Goal: Task Accomplishment & Management: Manage account settings

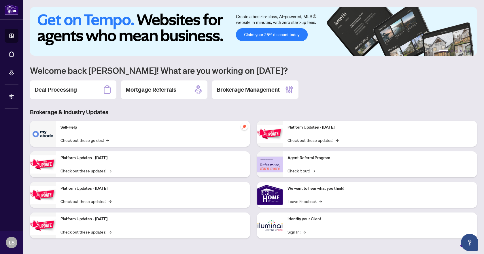
click at [56, 89] on h2 "Deal Processing" at bounding box center [56, 90] width 42 height 8
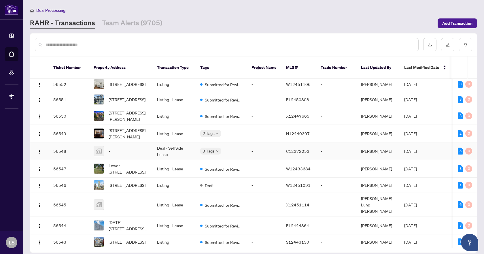
scroll to position [29, 0]
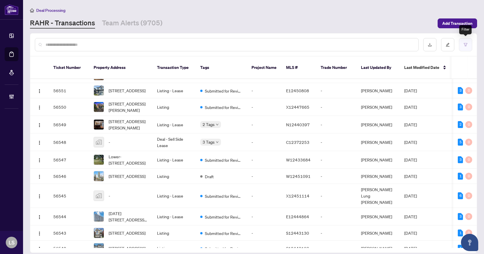
click at [466, 41] on button "button" at bounding box center [465, 44] width 13 height 13
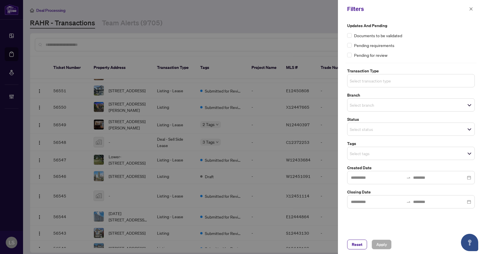
click at [366, 81] on input "search" at bounding box center [370, 80] width 40 height 7
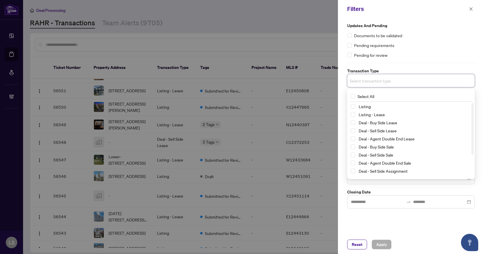
click at [353, 108] on span "Select Listing" at bounding box center [352, 106] width 5 height 5
click at [352, 114] on span "Select Listing - Lease" at bounding box center [352, 115] width 5 height 5
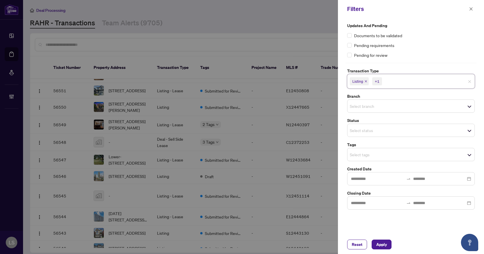
click at [456, 40] on div "Updates and Pending Documents to be validated Pending requirements Pending for …" at bounding box center [411, 40] width 128 height 36
click at [376, 104] on input "search" at bounding box center [370, 106] width 40 height 7
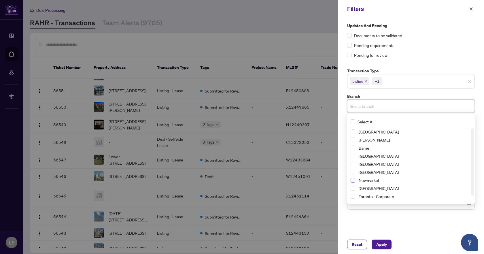
click at [352, 180] on span "Select Newmarket" at bounding box center [352, 180] width 5 height 5
click at [423, 45] on div "Pending requirements" at bounding box center [411, 45] width 128 height 6
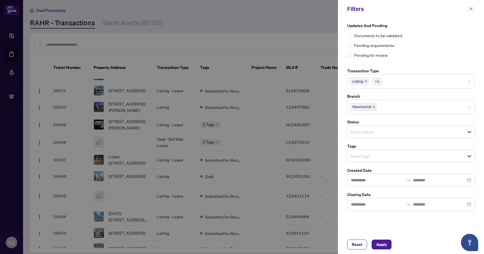
click at [362, 156] on input "search" at bounding box center [370, 155] width 40 height 7
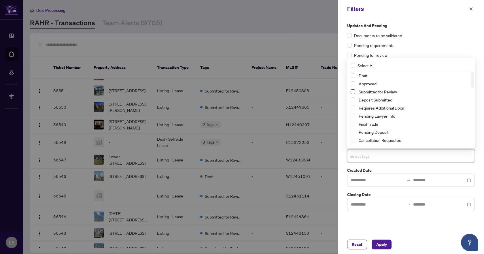
click at [353, 93] on span "Select Submitted for Review" at bounding box center [352, 91] width 5 height 5
click at [354, 140] on span "Select Cancellation Requested" at bounding box center [352, 140] width 5 height 5
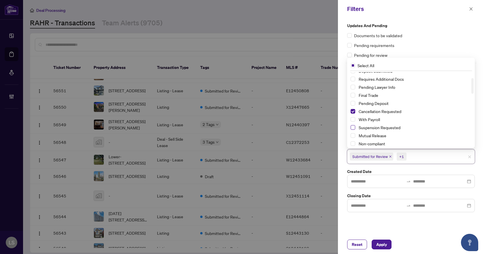
click at [352, 128] on span "Select Suspension Requested" at bounding box center [352, 127] width 5 height 5
click at [382, 243] on span "Apply" at bounding box center [381, 244] width 11 height 9
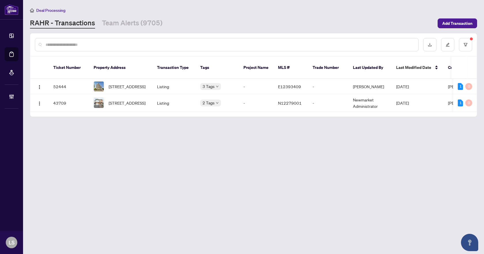
scroll to position [0, 0]
click at [259, 177] on main "Deal Processing RAHR - Transactions Team Alerts (9705) Add Transaction Ticket N…" at bounding box center [253, 127] width 461 height 254
click at [122, 83] on span "[STREET_ADDRESS]" at bounding box center [127, 86] width 37 height 6
click at [467, 46] on icon "filter" at bounding box center [465, 45] width 4 height 4
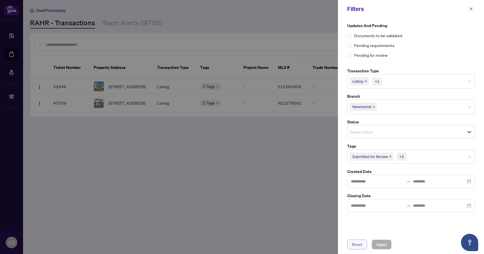
click at [353, 243] on span "Reset" at bounding box center [357, 244] width 11 height 9
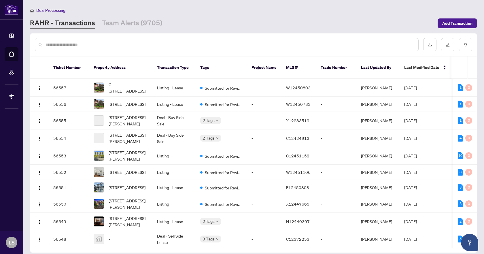
click at [101, 46] on input "text" at bounding box center [229, 44] width 368 height 6
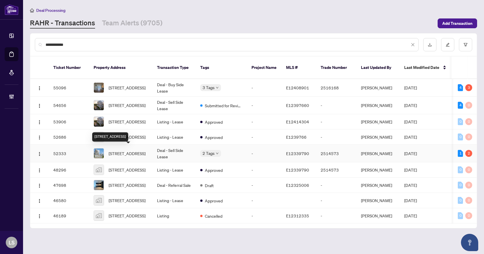
type input "**********"
click at [129, 150] on span "613-1050 Eastern Ave, Toronto, Ontario M4L 0B7, Canada" at bounding box center [127, 153] width 37 height 6
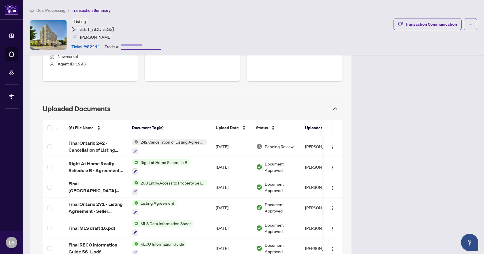
scroll to position [317, 0]
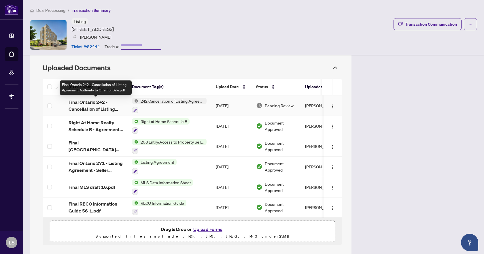
click at [102, 107] on span "Final Ontario 242 - Cancellation of Listing Agreement Authority to Offer for Sa…" at bounding box center [96, 105] width 54 height 14
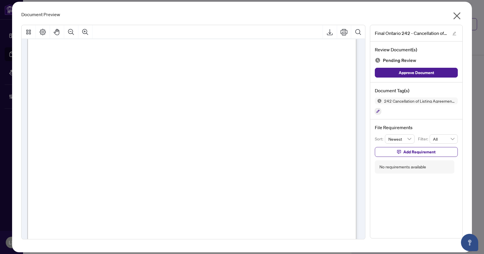
scroll to position [235, 0]
click at [329, 33] on icon "Export" at bounding box center [330, 32] width 6 height 6
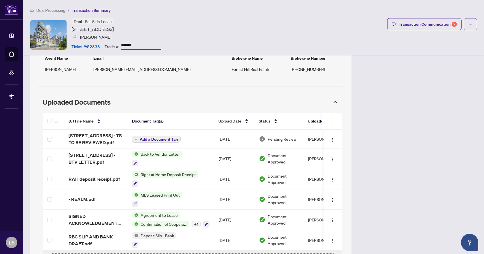
scroll to position [511, 0]
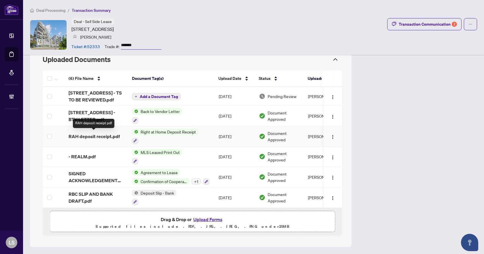
click at [94, 136] on span "RAH deposit receipt.pdf" at bounding box center [94, 136] width 51 height 7
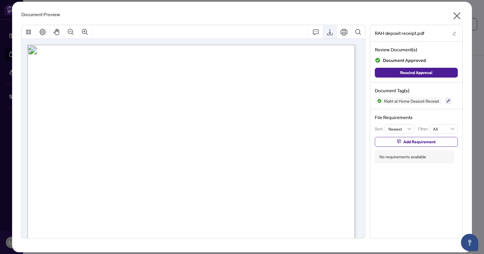
click at [329, 31] on icon "Export" at bounding box center [329, 32] width 7 height 7
click at [457, 14] on icon "close" at bounding box center [456, 15] width 9 height 9
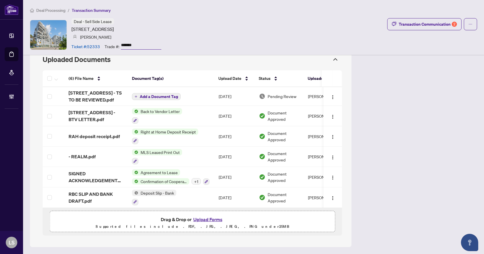
click at [50, 12] on span "Deal Processing" at bounding box center [50, 10] width 29 height 5
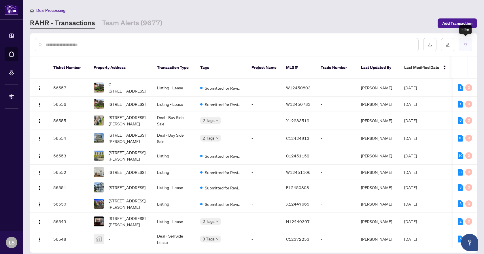
click at [465, 46] on icon "filter" at bounding box center [465, 44] width 3 height 3
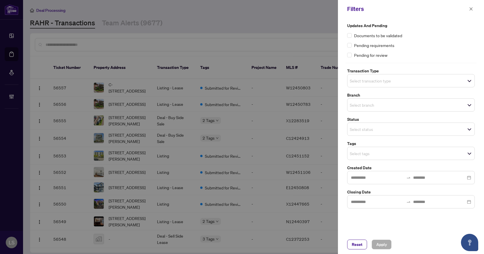
click at [409, 79] on span "Select transaction type" at bounding box center [410, 81] width 127 height 8
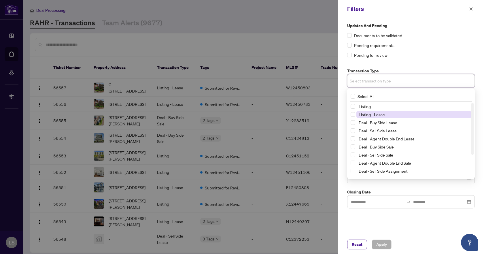
drag, startPoint x: 351, startPoint y: 107, endPoint x: 357, endPoint y: 118, distance: 12.6
click at [351, 106] on span "Select Listing" at bounding box center [352, 106] width 5 height 5
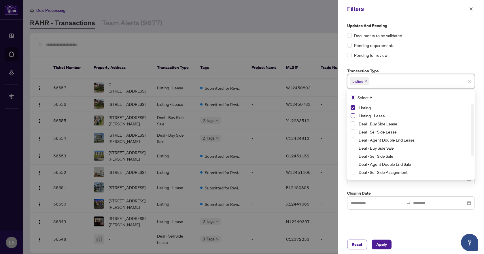
click at [353, 115] on span "Select Listing - Lease" at bounding box center [352, 115] width 5 height 5
click at [411, 47] on div "Pending requirements" at bounding box center [411, 45] width 128 height 6
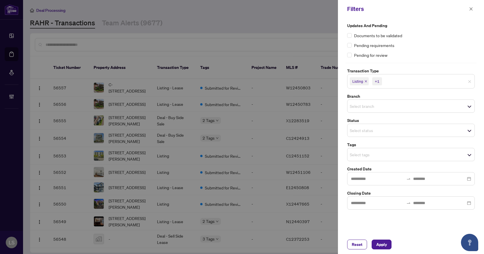
click at [370, 105] on input "search" at bounding box center [370, 106] width 40 height 7
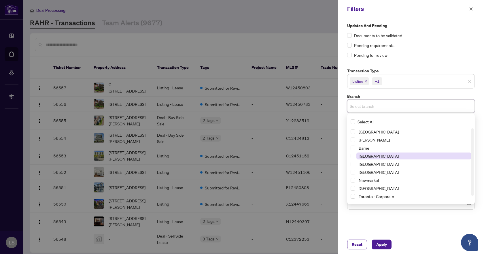
drag, startPoint x: 351, startPoint y: 179, endPoint x: 364, endPoint y: 159, distance: 24.6
click at [351, 179] on span "Select Newmarket" at bounding box center [352, 180] width 5 height 5
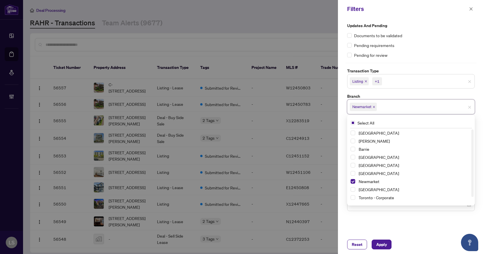
click at [418, 44] on div "Pending requirements" at bounding box center [411, 45] width 128 height 6
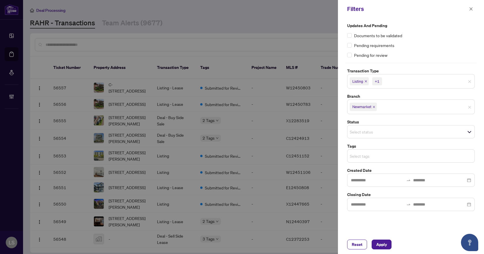
click at [364, 156] on input "search" at bounding box center [370, 155] width 40 height 7
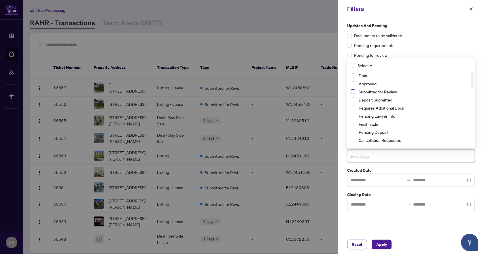
click at [352, 92] on span "Select Submitted for Review" at bounding box center [352, 91] width 5 height 5
click at [354, 139] on span "Select Cancellation Requested" at bounding box center [352, 140] width 5 height 5
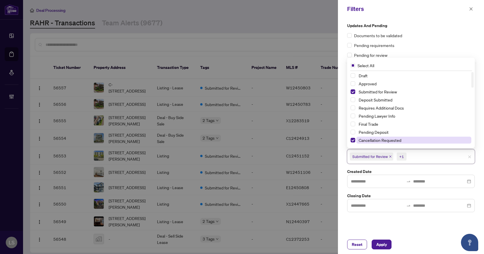
scroll to position [29, 0]
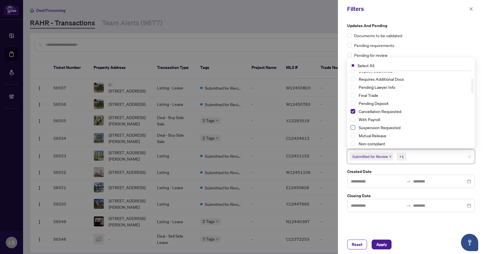
click at [352, 127] on span "Select Suspension Requested" at bounding box center [352, 127] width 5 height 5
click at [384, 245] on span "Apply" at bounding box center [381, 244] width 11 height 9
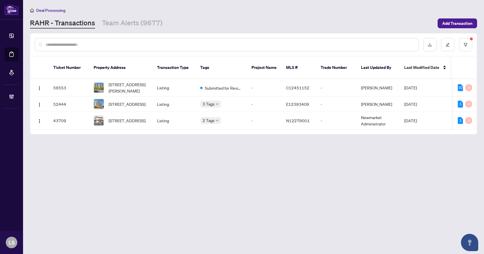
click at [212, 195] on main "Deal Processing RAHR - Transactions Team Alerts (9677) Add Transaction Ticket N…" at bounding box center [253, 127] width 461 height 254
click at [130, 101] on span "1109-4 Park Vista, Toronto, Ontario M4B 3M8, Canada" at bounding box center [127, 104] width 37 height 6
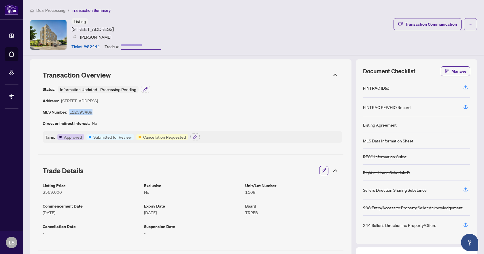
drag, startPoint x: 96, startPoint y: 112, endPoint x: 71, endPoint y: 111, distance: 25.6
click at [71, 111] on div "Status: Information Updated - Processing Pending Address: [STREET_ADDRESS] MLS …" at bounding box center [192, 114] width 299 height 57
copy article "E12393409"
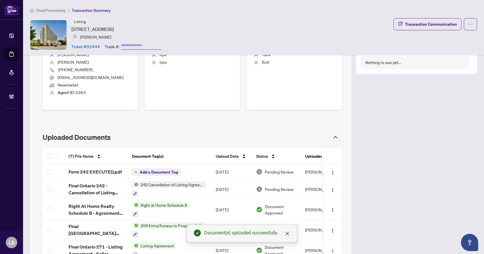
scroll to position [327, 0]
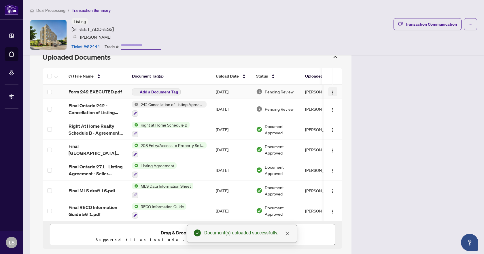
click at [330, 92] on img "button" at bounding box center [332, 92] width 5 height 5
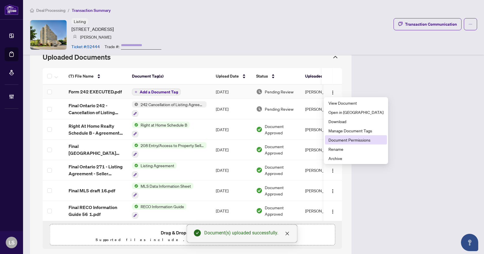
click at [345, 140] on span "Document Permissions" at bounding box center [355, 139] width 55 height 6
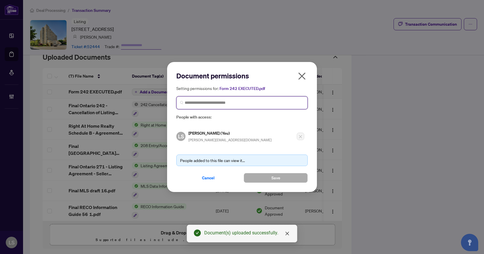
click at [212, 104] on input "search" at bounding box center [244, 103] width 119 height 6
type input "********"
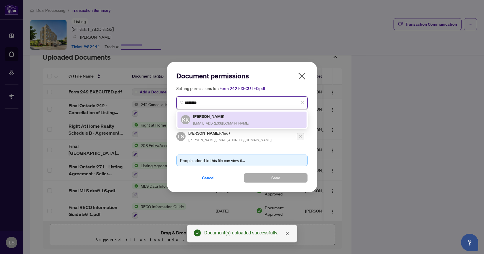
drag, startPoint x: 213, startPoint y: 118, endPoint x: 216, endPoint y: 119, distance: 3.2
click at [213, 118] on h5 "Kate Kozikowski" at bounding box center [221, 116] width 56 height 7
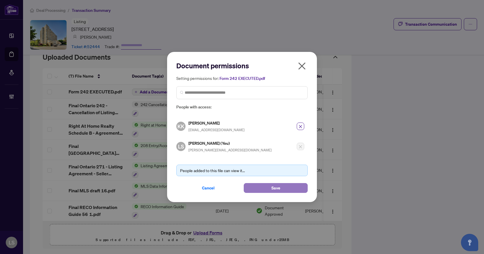
click at [264, 187] on button "Save" at bounding box center [276, 188] width 64 height 10
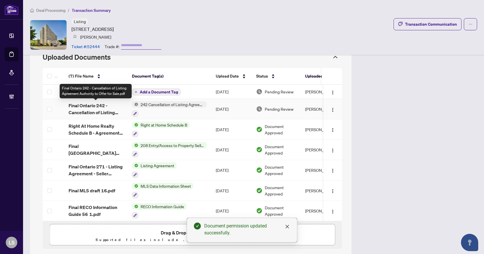
click at [102, 107] on span "Final Ontario 242 - Cancellation of Listing Agreement Authority to Offer for Sa…" at bounding box center [96, 109] width 54 height 14
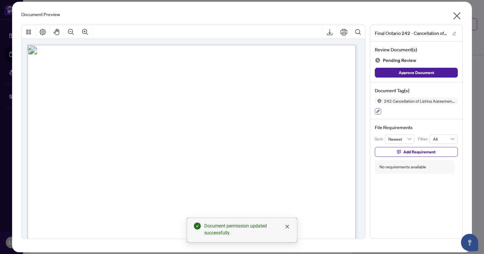
click at [377, 111] on icon "button" at bounding box center [377, 110] width 3 height 3
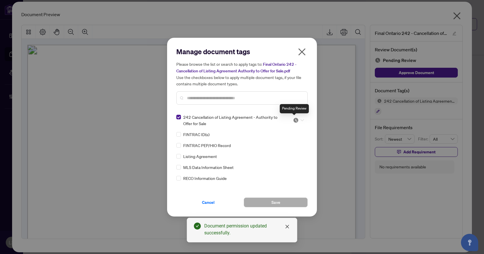
click at [294, 121] on img at bounding box center [296, 120] width 6 height 6
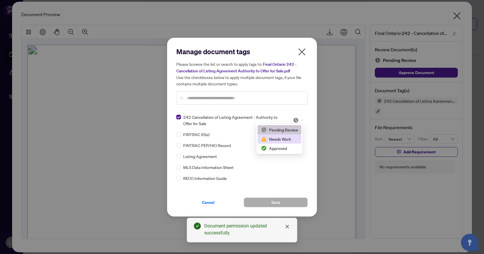
click at [281, 141] on div "Needs Work" at bounding box center [279, 139] width 37 height 6
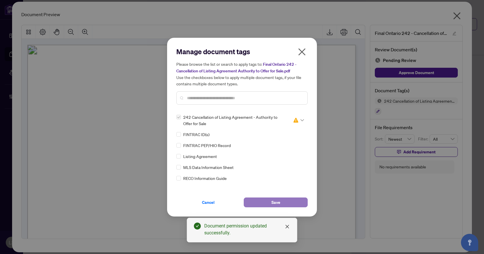
click at [272, 203] on span "Save" at bounding box center [275, 202] width 9 height 9
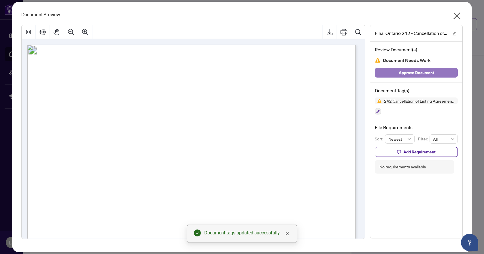
click at [424, 76] on span "Approve Document" at bounding box center [416, 72] width 35 height 9
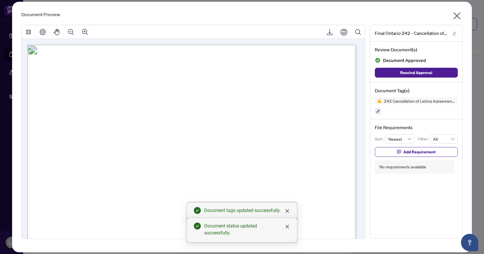
click at [456, 16] on icon "close" at bounding box center [456, 15] width 7 height 7
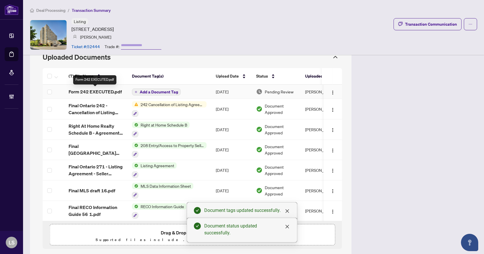
click at [87, 91] on span "Form 242 EXECUTED.pdf" at bounding box center [95, 91] width 53 height 7
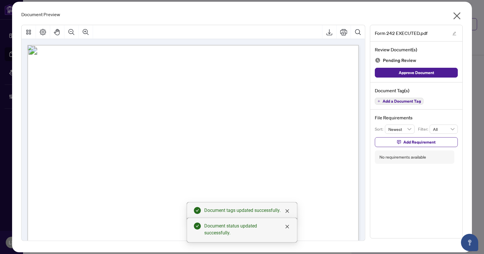
click at [415, 101] on span "Add a Document Tag" at bounding box center [401, 101] width 38 height 4
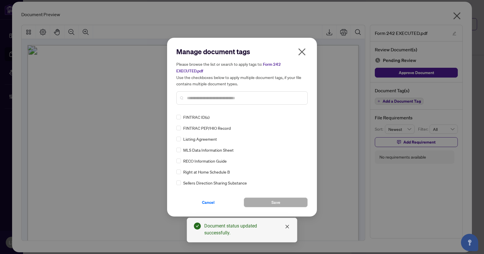
click at [191, 96] on input "text" at bounding box center [245, 98] width 116 height 6
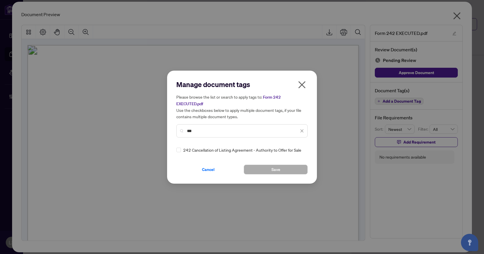
type input "***"
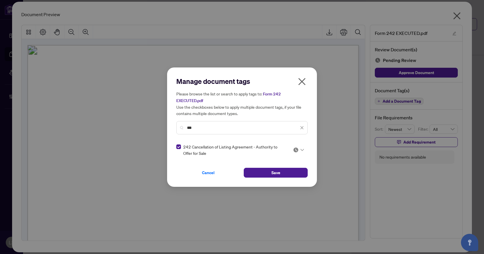
click at [303, 149] on icon at bounding box center [301, 150] width 3 height 2
click at [277, 178] on div "Approved" at bounding box center [281, 178] width 37 height 6
click at [278, 174] on span "Save" at bounding box center [275, 172] width 9 height 9
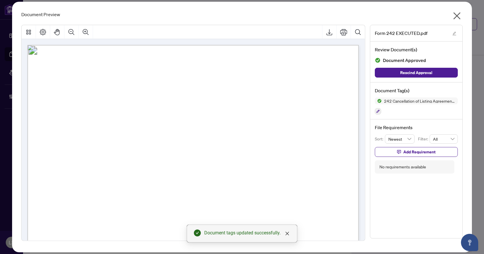
click at [455, 16] on icon "close" at bounding box center [456, 15] width 9 height 9
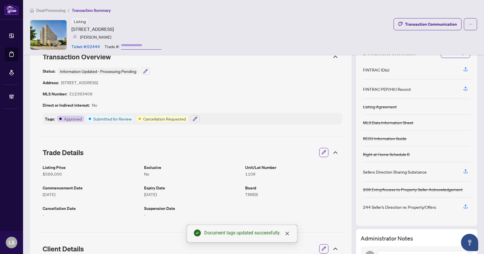
scroll to position [0, 0]
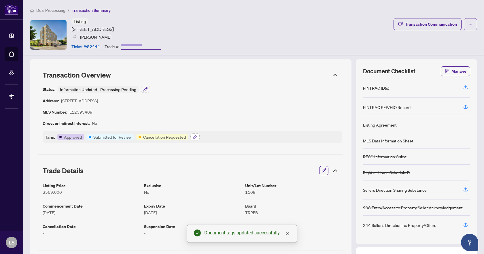
click at [196, 137] on icon "button" at bounding box center [195, 136] width 5 height 5
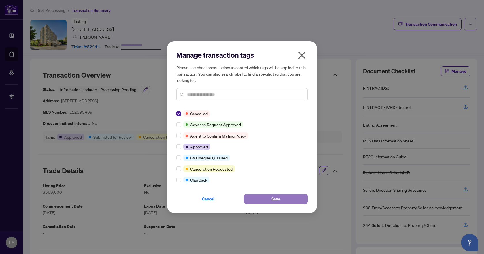
click at [278, 198] on span "Save" at bounding box center [275, 198] width 9 height 9
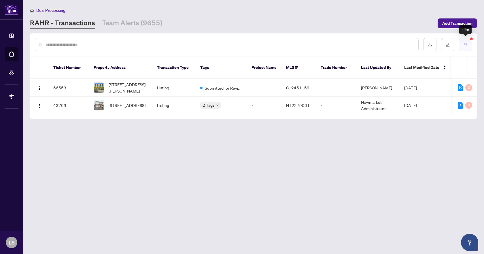
click at [464, 41] on button "button" at bounding box center [465, 44] width 13 height 13
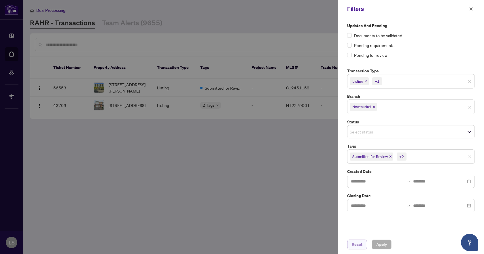
click at [354, 245] on span "Reset" at bounding box center [357, 244] width 11 height 9
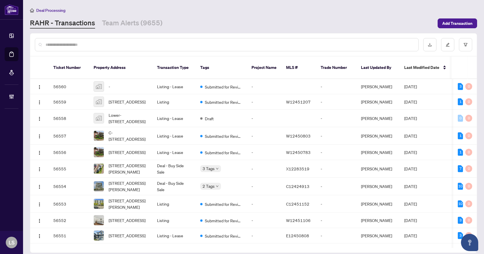
click at [115, 43] on input "text" at bounding box center [229, 44] width 368 height 6
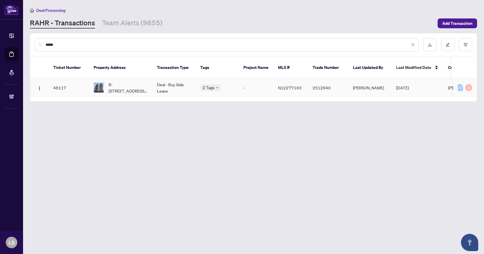
type input "*****"
click at [131, 84] on span "B-[STREET_ADDRESS][PERSON_NAME]" at bounding box center [128, 87] width 39 height 13
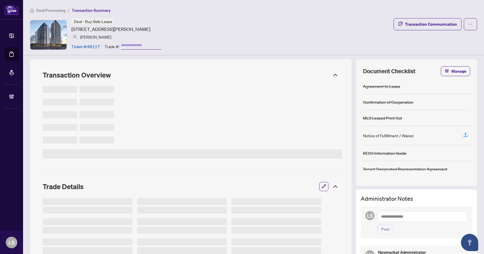
type input "*******"
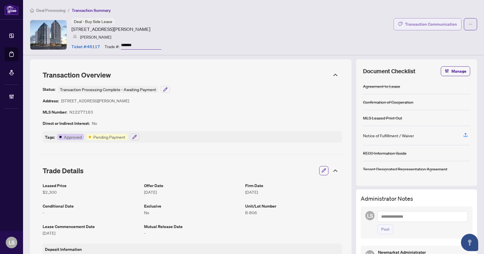
click at [443, 25] on div "Transaction Communication" at bounding box center [431, 24] width 52 height 9
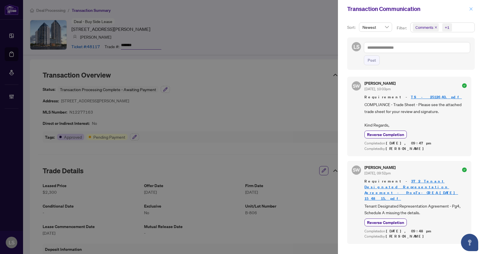
click at [471, 8] on icon "close" at bounding box center [471, 9] width 4 height 4
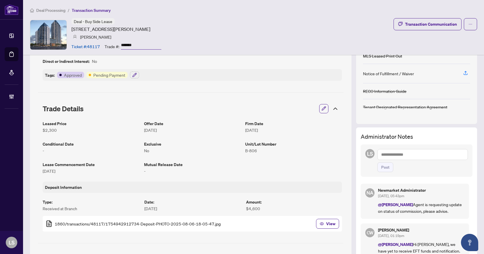
scroll to position [58, 0]
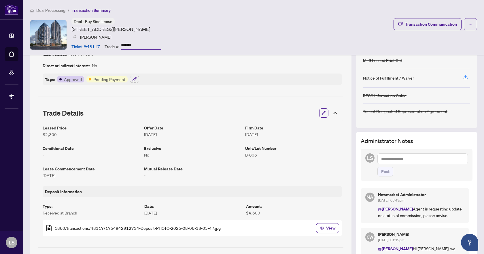
click at [391, 156] on textarea at bounding box center [422, 158] width 90 height 11
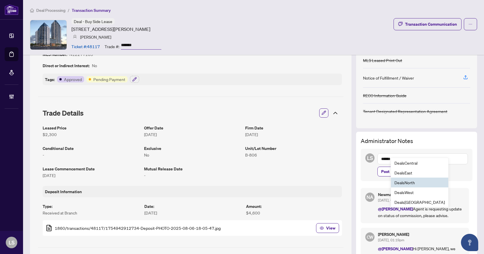
click at [398, 183] on b "Deals" at bounding box center [399, 182] width 10 height 5
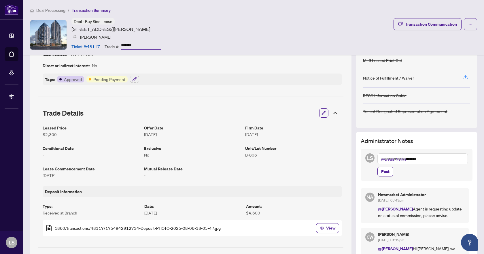
drag, startPoint x: 402, startPoint y: 158, endPoint x: 382, endPoint y: 158, distance: 20.2
click at [382, 158] on textarea "**********" at bounding box center [422, 158] width 90 height 11
click at [396, 163] on b "Cheryl" at bounding box center [411, 162] width 31 height 5
click at [432, 159] on textarea "**********" at bounding box center [422, 158] width 90 height 11
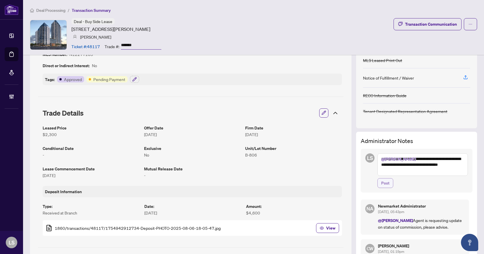
type textarea "**********"
click at [382, 185] on span "Post" at bounding box center [385, 182] width 8 height 9
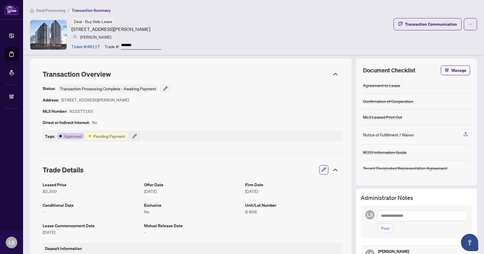
scroll to position [0, 0]
click at [55, 8] on span "Deal Processing" at bounding box center [50, 10] width 29 height 5
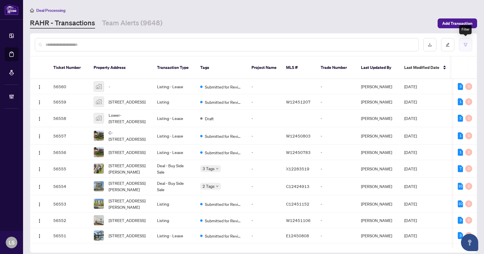
click at [466, 45] on icon "filter" at bounding box center [465, 45] width 4 height 4
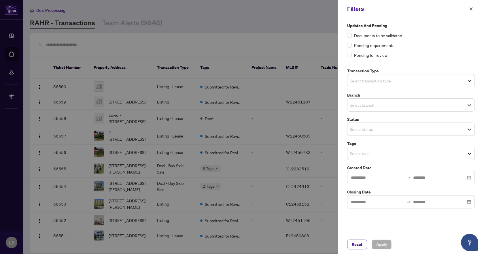
click at [398, 81] on span "Select transaction type" at bounding box center [410, 81] width 127 height 8
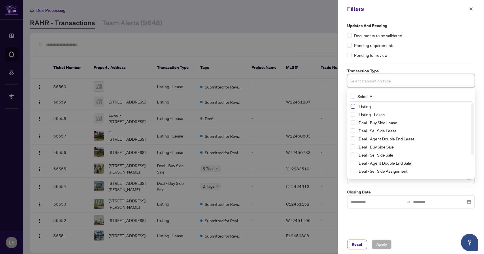
click at [354, 106] on span "Select Listing" at bounding box center [352, 106] width 5 height 5
click at [353, 114] on span "Select Listing - Lease" at bounding box center [352, 115] width 5 height 5
click at [426, 43] on div "Pending requirements" at bounding box center [411, 45] width 128 height 6
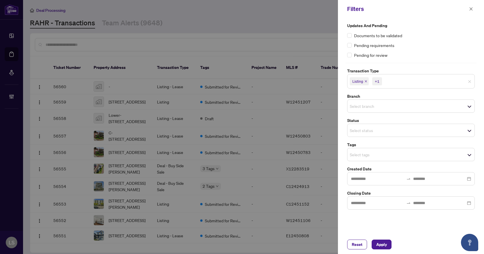
click at [365, 107] on input "search" at bounding box center [370, 106] width 40 height 7
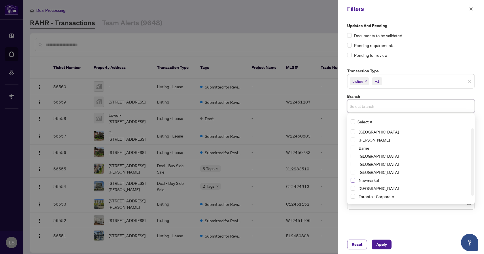
drag, startPoint x: 353, startPoint y: 180, endPoint x: 367, endPoint y: 166, distance: 20.4
click at [353, 179] on span "Select Newmarket" at bounding box center [352, 180] width 5 height 5
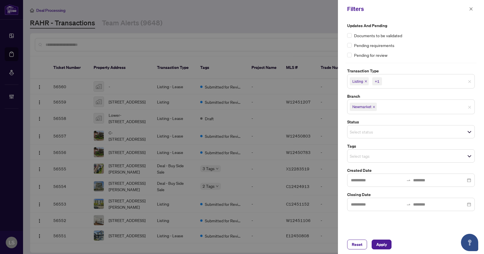
drag, startPoint x: 426, startPoint y: 57, endPoint x: 421, endPoint y: 91, distance: 34.3
click at [426, 57] on div "Pending for review" at bounding box center [411, 55] width 128 height 6
click at [361, 158] on input "search" at bounding box center [370, 155] width 40 height 7
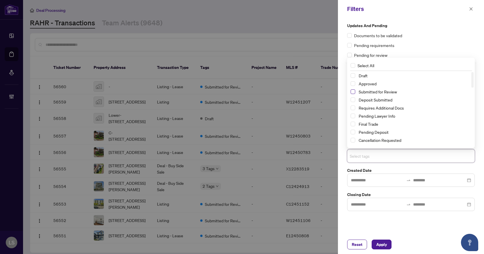
click at [353, 91] on span "Select Submitted for Review" at bounding box center [352, 91] width 5 height 5
click at [354, 139] on span "Select Cancellation Requested" at bounding box center [352, 140] width 5 height 5
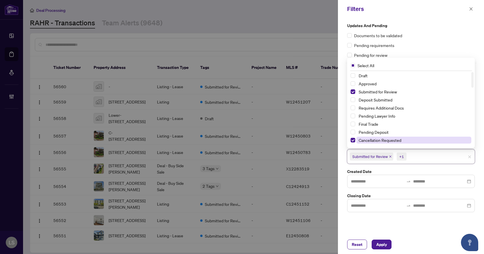
scroll to position [29, 0]
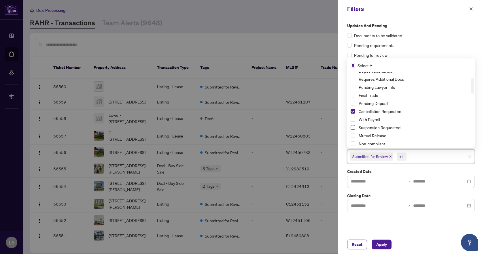
click at [352, 128] on span "Select Suspension Requested" at bounding box center [352, 127] width 5 height 5
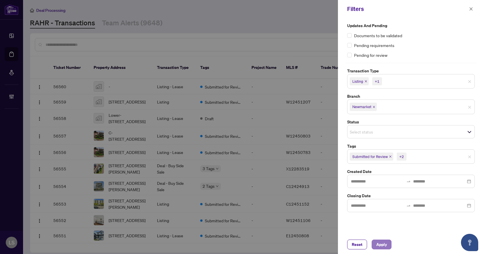
click at [380, 245] on span "Apply" at bounding box center [381, 244] width 11 height 9
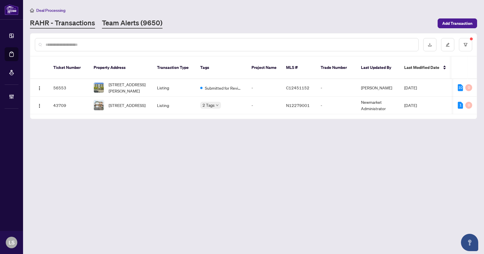
click at [121, 23] on link "Team Alerts (9650)" at bounding box center [132, 23] width 60 height 10
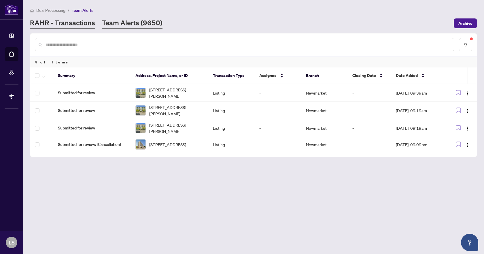
click at [65, 22] on link "RAHR - Transactions" at bounding box center [62, 23] width 65 height 10
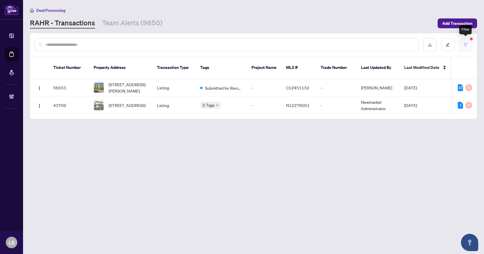
click at [462, 43] on button "button" at bounding box center [465, 44] width 13 height 13
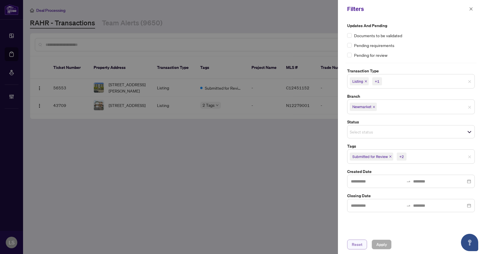
click at [356, 244] on span "Reset" at bounding box center [357, 244] width 11 height 9
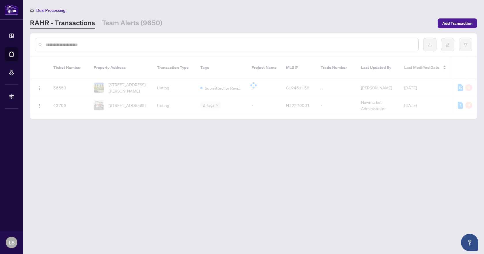
click at [122, 41] on div at bounding box center [227, 44] width 384 height 13
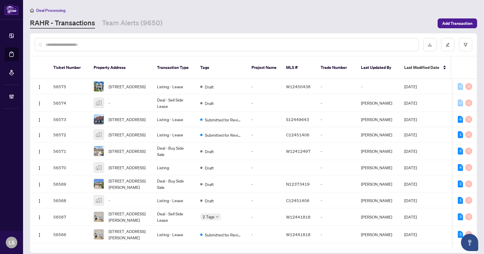
click at [122, 43] on input "text" at bounding box center [229, 44] width 368 height 6
click at [465, 44] on icon "filter" at bounding box center [465, 45] width 4 height 4
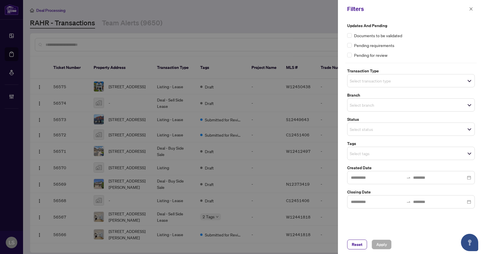
click at [399, 82] on span "Select transaction type" at bounding box center [410, 81] width 127 height 8
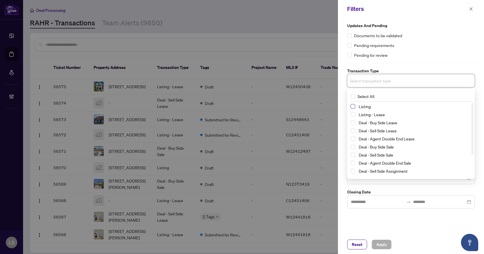
click at [354, 106] on span "Select Listing" at bounding box center [352, 106] width 5 height 5
click at [352, 117] on span "Select Listing - Lease" at bounding box center [352, 115] width 5 height 5
click at [424, 42] on div "Pending requirements" at bounding box center [411, 45] width 128 height 6
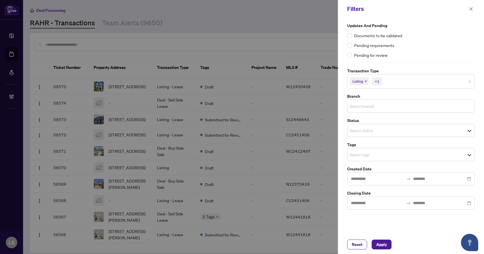
click at [375, 105] on input "search" at bounding box center [370, 106] width 40 height 7
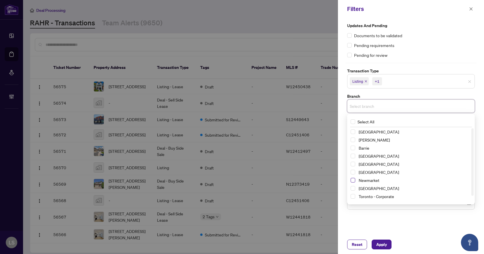
click at [353, 180] on span "Select Newmarket" at bounding box center [352, 180] width 5 height 5
click at [430, 50] on div "Updates and Pending Documents to be validated Pending requirements Pending for …" at bounding box center [411, 40] width 128 height 36
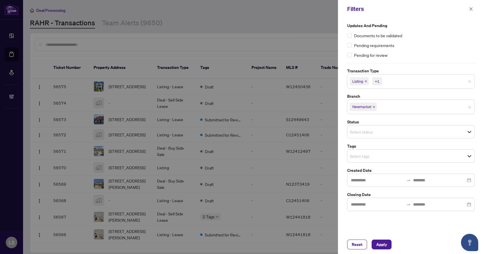
click at [368, 132] on input "search" at bounding box center [370, 131] width 40 height 7
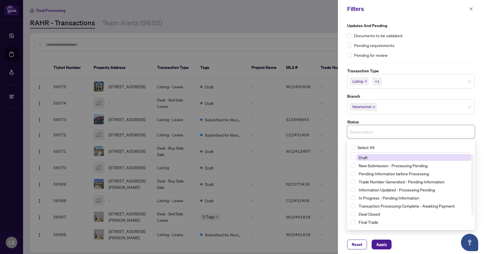
click at [368, 132] on input "search" at bounding box center [370, 131] width 40 height 7
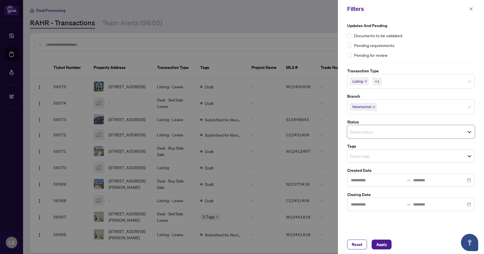
click at [416, 40] on div "Updates and Pending Documents to be validated Pending requirements Pending for …" at bounding box center [411, 40] width 128 height 36
click at [363, 157] on input "search" at bounding box center [370, 155] width 40 height 7
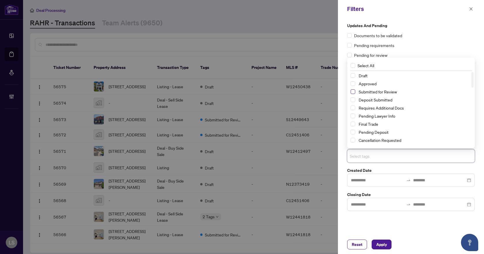
click at [352, 92] on span "Select Submitted for Review" at bounding box center [352, 91] width 5 height 5
click at [353, 140] on span "Select Cancellation Requested" at bounding box center [352, 140] width 5 height 5
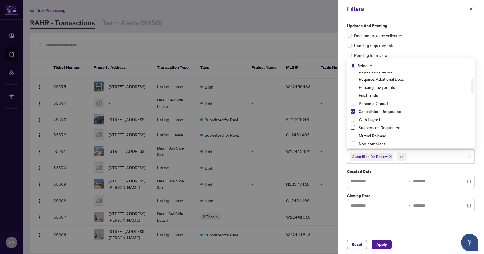
click at [353, 126] on span "Select Suspension Requested" at bounding box center [352, 127] width 5 height 5
click at [380, 244] on span "Apply" at bounding box center [381, 244] width 11 height 9
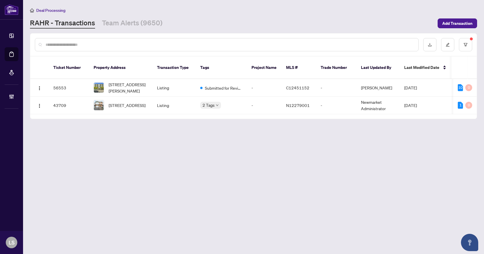
click at [297, 179] on main "Deal Processing RAHR - Transactions Team Alerts (9650) Add Transaction Ticket N…" at bounding box center [253, 127] width 461 height 254
drag, startPoint x: 468, startPoint y: 45, endPoint x: 471, endPoint y: 49, distance: 4.1
click at [468, 45] on button "button" at bounding box center [465, 44] width 13 height 13
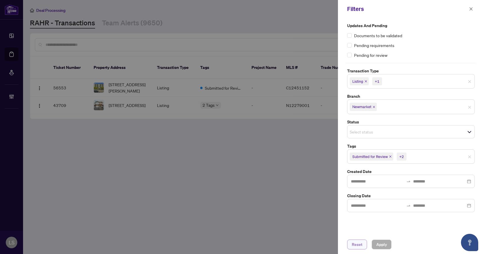
click at [362, 243] on span "Reset" at bounding box center [357, 244] width 11 height 9
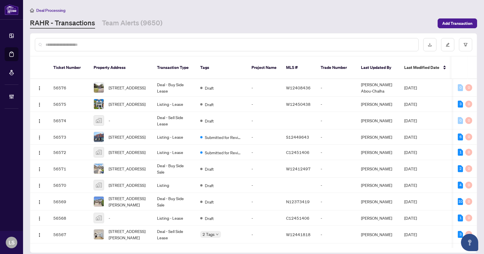
click at [181, 41] on div at bounding box center [227, 44] width 384 height 13
click at [187, 45] on input "text" at bounding box center [229, 44] width 368 height 6
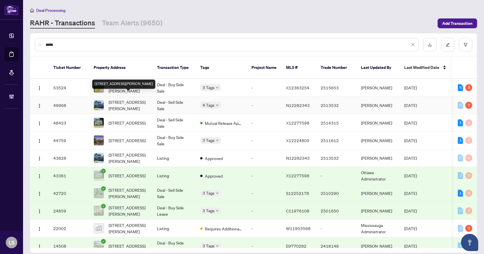
type input "****"
click at [129, 101] on span "[STREET_ADDRESS][PERSON_NAME]" at bounding box center [128, 105] width 39 height 13
click at [467, 43] on icon "filter" at bounding box center [465, 44] width 3 height 3
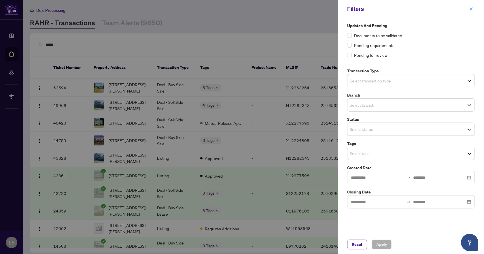
click at [471, 8] on icon "close" at bounding box center [471, 9] width 4 height 4
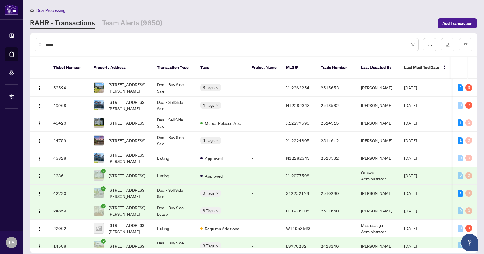
drag, startPoint x: 71, startPoint y: 48, endPoint x: 28, endPoint y: 47, distance: 42.9
click at [28, 47] on main "Deal Processing RAHR - Transactions Team Alerts (9650) Add Transaction **** Tic…" at bounding box center [253, 127] width 461 height 254
drag, startPoint x: 90, startPoint y: 46, endPoint x: 1, endPoint y: 46, distance: 88.7
click at [1, 46] on div "Dashboard Deal Processing Mortgage Referrals Brokerage Management LS Lillian Sl…" at bounding box center [242, 127] width 484 height 254
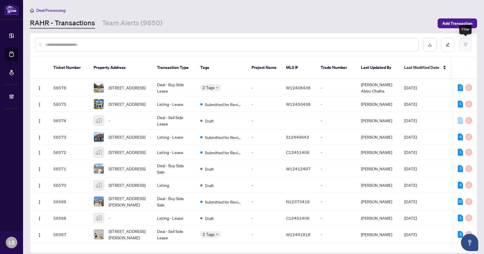
click at [467, 43] on button "button" at bounding box center [465, 44] width 13 height 13
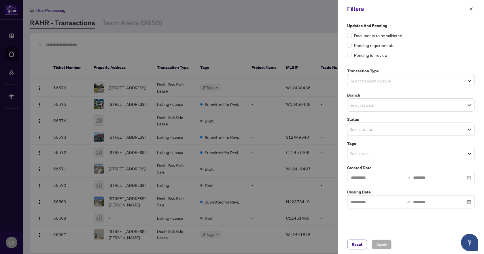
click at [377, 81] on input "search" at bounding box center [370, 80] width 40 height 7
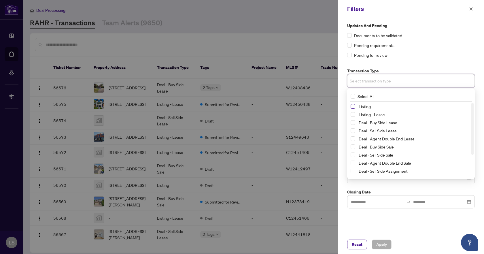
click at [353, 107] on span "Select Listing" at bounding box center [352, 106] width 5 height 5
click at [352, 113] on span "Select Listing - Lease" at bounding box center [352, 115] width 5 height 5
drag, startPoint x: 429, startPoint y: 48, endPoint x: 430, endPoint y: 53, distance: 5.3
click at [429, 48] on div "Pending requirements" at bounding box center [411, 45] width 128 height 6
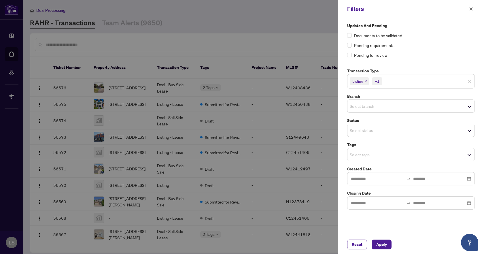
drag, startPoint x: 364, startPoint y: 108, endPoint x: 367, endPoint y: 112, distance: 5.2
click at [365, 108] on input "search" at bounding box center [370, 106] width 40 height 7
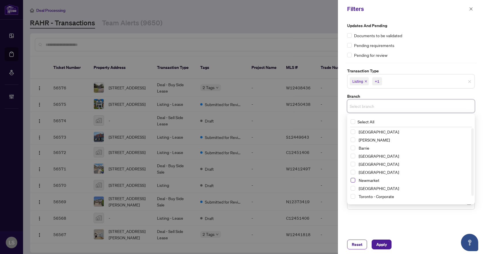
click at [353, 179] on span "Select Newmarket" at bounding box center [352, 180] width 5 height 5
click at [416, 49] on div "Updates and Pending Documents to be validated Pending requirements Pending for …" at bounding box center [411, 40] width 128 height 36
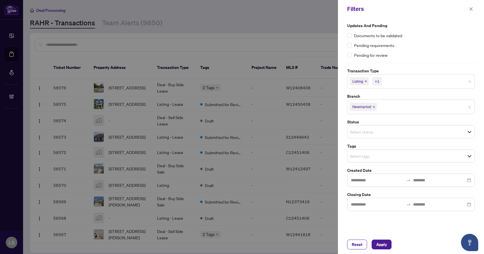
click at [362, 158] on input "search" at bounding box center [370, 155] width 40 height 7
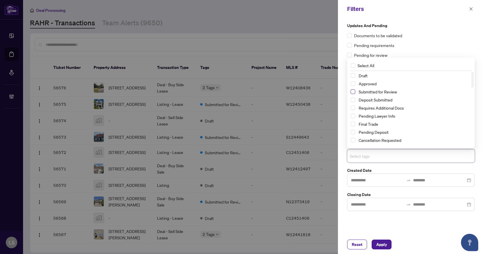
click at [353, 91] on span "Select Submitted for Review" at bounding box center [352, 91] width 5 height 5
click at [353, 141] on span "Select Cancellation Requested" at bounding box center [352, 140] width 5 height 5
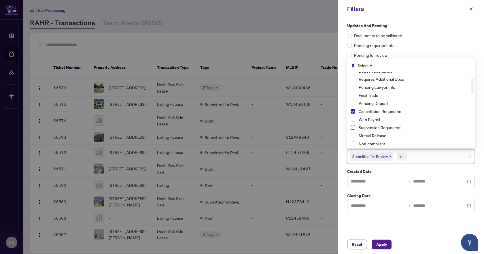
click at [353, 128] on span "Select Suspension Requested" at bounding box center [352, 127] width 5 height 5
click at [381, 244] on span "Apply" at bounding box center [381, 244] width 11 height 9
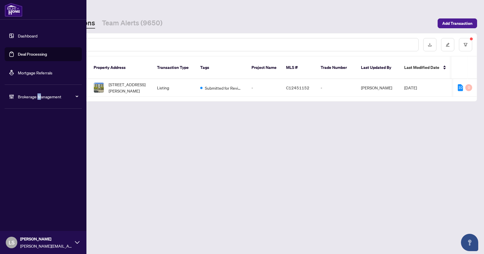
click at [39, 96] on span "Brokerage Management" at bounding box center [48, 96] width 60 height 6
click at [38, 93] on div "Brokerage Management" at bounding box center [43, 97] width 77 height 14
click at [34, 137] on link "Manage Agents" at bounding box center [26, 137] width 29 height 5
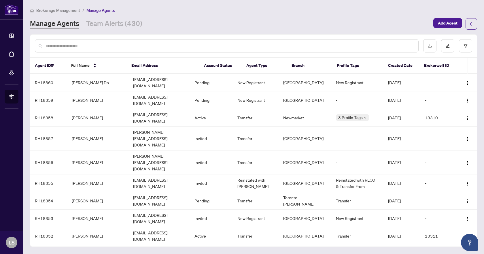
click at [122, 42] on div at bounding box center [227, 45] width 384 height 13
click at [131, 46] on input "text" at bounding box center [229, 46] width 368 height 6
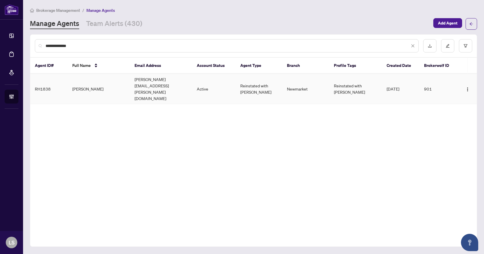
type input "**********"
click at [83, 84] on td "Michael Shafik" at bounding box center [99, 89] width 62 height 30
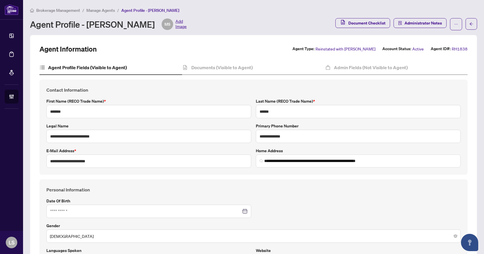
type input "**********"
type input "****"
type input "**********"
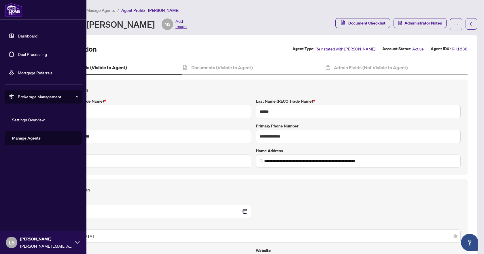
click at [28, 55] on link "Deal Processing" at bounding box center [32, 54] width 29 height 5
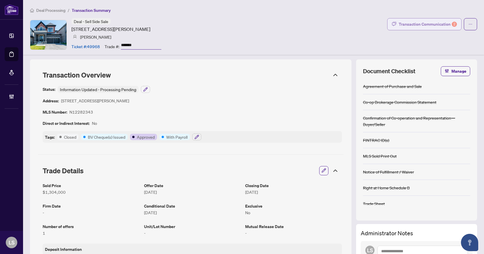
click at [431, 25] on div "Transaction Communication 2" at bounding box center [428, 24] width 58 height 9
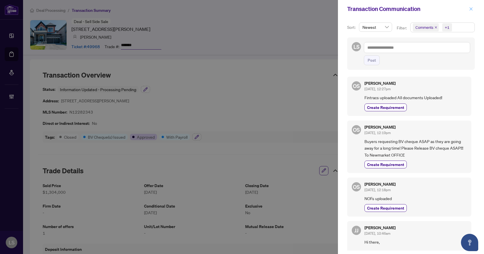
click at [471, 9] on icon "close" at bounding box center [470, 8] width 3 height 3
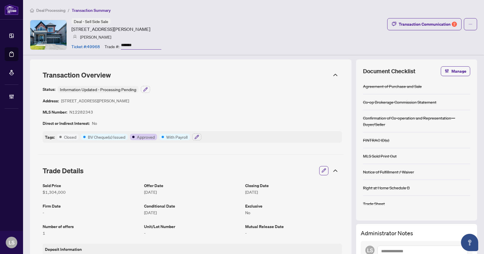
click at [51, 11] on span "Deal Processing" at bounding box center [50, 10] width 29 height 5
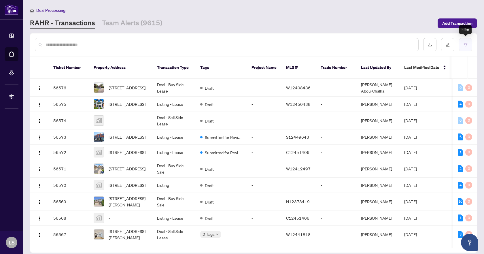
click at [466, 46] on icon "filter" at bounding box center [465, 45] width 4 height 4
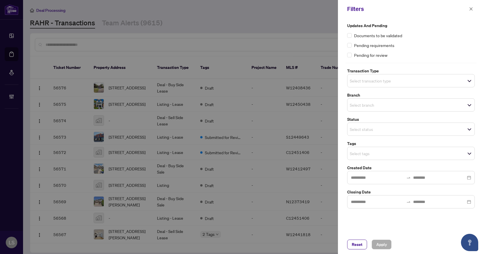
click at [390, 80] on input "search" at bounding box center [370, 80] width 40 height 7
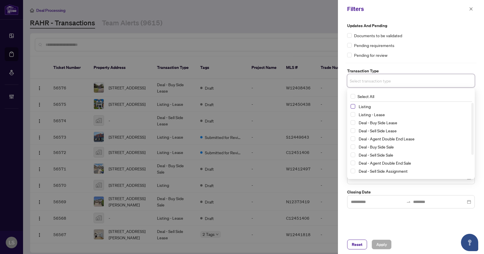
click at [353, 106] on span "Select Listing" at bounding box center [352, 106] width 5 height 5
click at [351, 114] on span "Select Listing - Lease" at bounding box center [352, 115] width 5 height 5
click at [431, 44] on div "Pending requirements" at bounding box center [411, 45] width 128 height 6
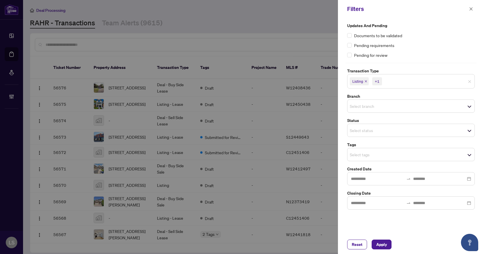
click at [376, 107] on input "search" at bounding box center [370, 106] width 40 height 7
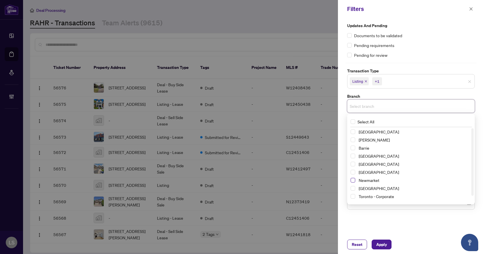
click at [354, 180] on span "Select Newmarket" at bounding box center [352, 180] width 5 height 5
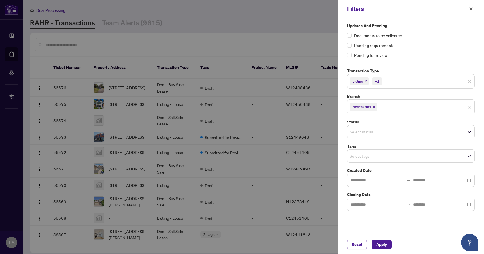
click at [432, 48] on div "Pending requirements" at bounding box center [411, 45] width 128 height 6
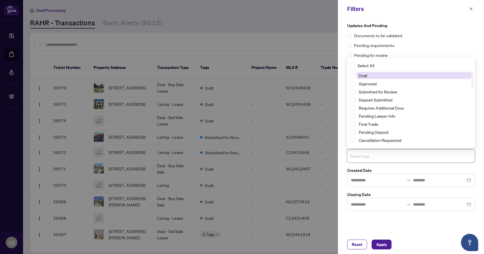
drag, startPoint x: 377, startPoint y: 157, endPoint x: 387, endPoint y: 180, distance: 25.2
click at [378, 157] on input "search" at bounding box center [370, 155] width 40 height 7
click at [352, 91] on span "Select Submitted for Review" at bounding box center [352, 91] width 5 height 5
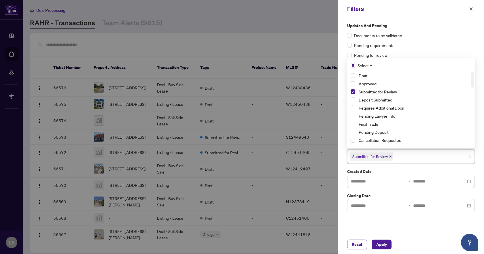
click at [353, 141] on span "Select Cancellation Requested" at bounding box center [352, 140] width 5 height 5
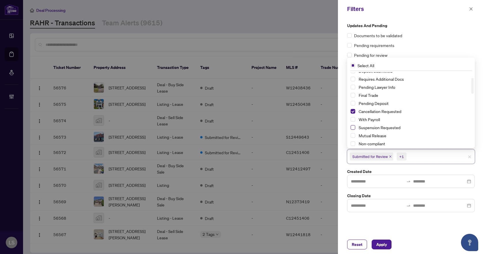
click at [352, 128] on span "Select Suspension Requested" at bounding box center [352, 127] width 5 height 5
click at [383, 245] on span "Apply" at bounding box center [381, 244] width 11 height 9
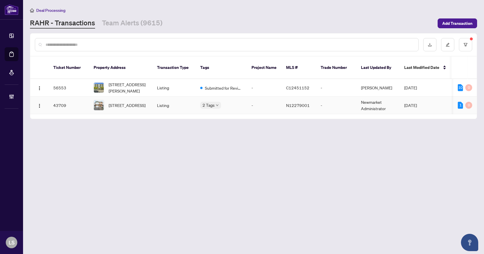
click at [134, 102] on span "[STREET_ADDRESS]" at bounding box center [127, 105] width 37 height 6
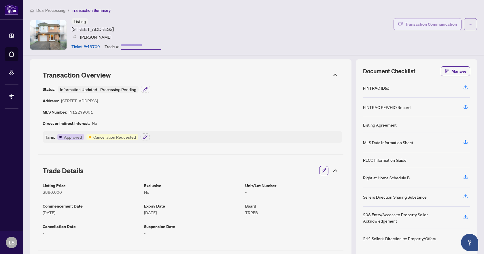
click at [409, 27] on div "Transaction Communication" at bounding box center [431, 24] width 52 height 9
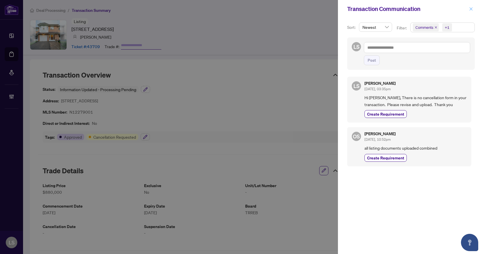
click at [472, 10] on icon "close" at bounding box center [471, 9] width 4 height 4
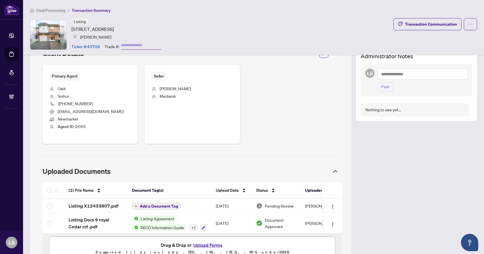
scroll to position [240, 0]
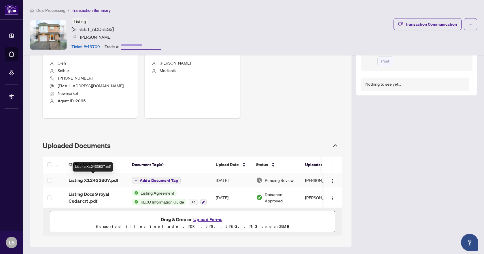
click at [100, 179] on span "Listing X12433807.pdf" at bounding box center [94, 180] width 50 height 7
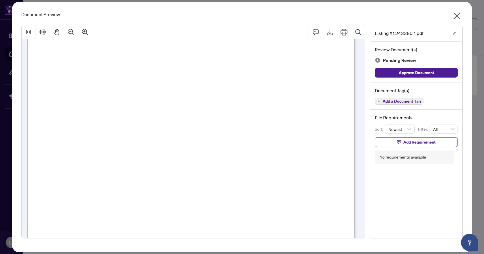
scroll to position [461, 0]
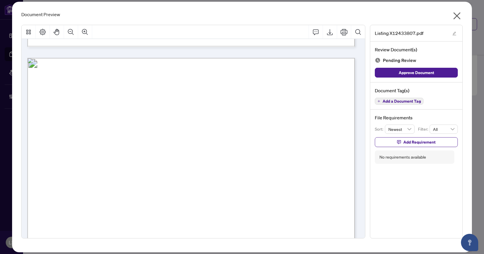
click at [458, 17] on icon "close" at bounding box center [456, 15] width 9 height 9
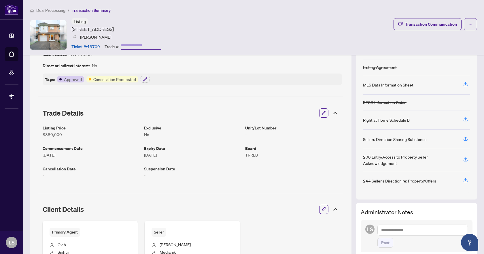
scroll to position [0, 0]
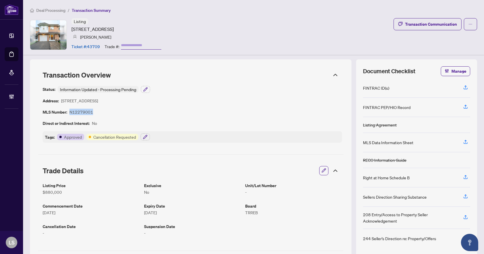
drag, startPoint x: 97, startPoint y: 110, endPoint x: 70, endPoint y: 113, distance: 26.9
click at [70, 113] on div "Status: Information Updated - Processing Pending Address: 9 Royal Cedar Crt, Ea…" at bounding box center [192, 114] width 299 height 57
copy article "N12279001"
click at [148, 137] on button "button" at bounding box center [145, 136] width 9 height 7
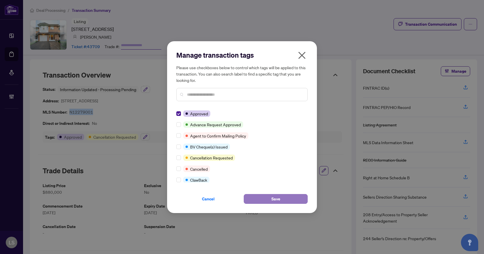
click at [278, 199] on span "Save" at bounding box center [275, 198] width 9 height 9
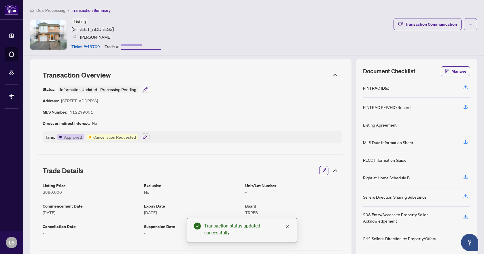
click at [52, 8] on span "Deal Processing" at bounding box center [50, 10] width 29 height 5
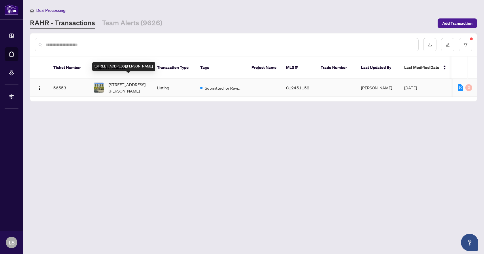
click at [134, 82] on span "[STREET_ADDRESS][PERSON_NAME]" at bounding box center [128, 87] width 39 height 13
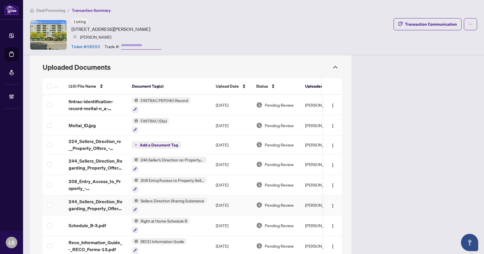
scroll to position [321, 0]
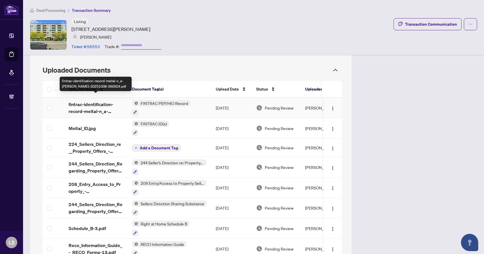
click at [78, 103] on span "fintrac-identification-record-meital-n_a-[PERSON_NAME]-20251008-060924.pdf" at bounding box center [96, 108] width 54 height 14
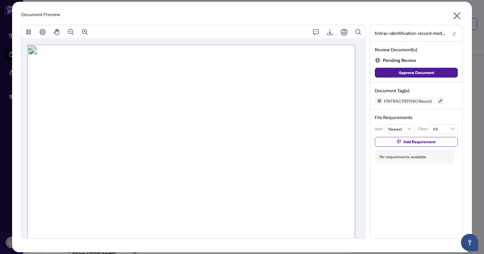
click at [457, 14] on icon "close" at bounding box center [456, 15] width 9 height 9
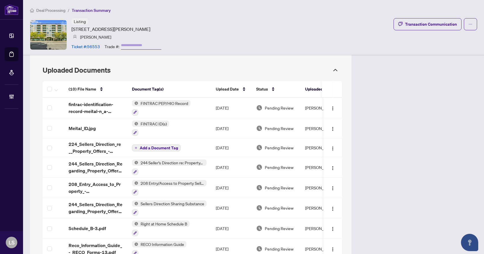
click at [55, 10] on span "Deal Processing" at bounding box center [50, 10] width 29 height 5
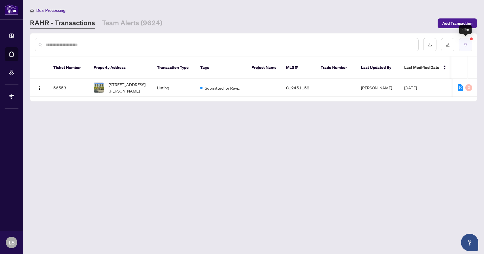
click at [467, 46] on icon "filter" at bounding box center [465, 45] width 4 height 4
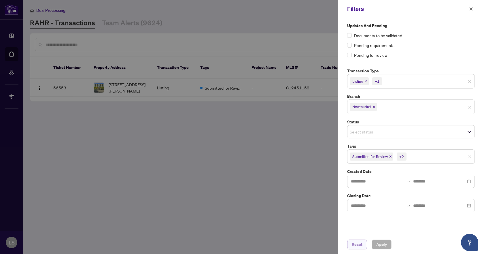
drag, startPoint x: 360, startPoint y: 245, endPoint x: 356, endPoint y: 240, distance: 6.2
click at [359, 244] on span "Reset" at bounding box center [357, 244] width 11 height 9
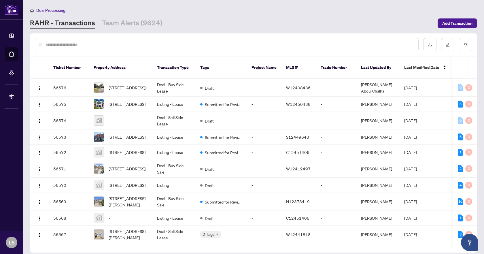
click at [97, 44] on input "text" at bounding box center [229, 44] width 368 height 6
paste input "*****"
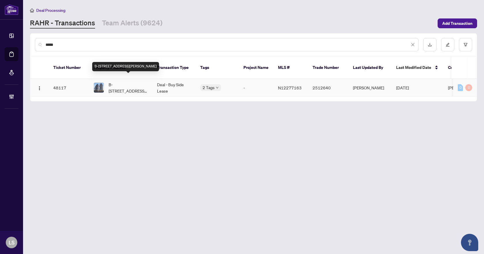
type input "*****"
click at [128, 86] on span "B-806-7950 Bathurst St, Vaughan, Ontario L4J 0L4, Canada" at bounding box center [128, 87] width 39 height 13
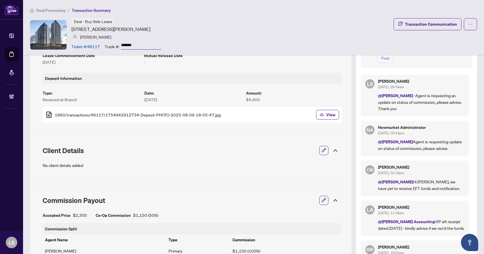
scroll to position [86, 0]
